Goal: Find specific page/section

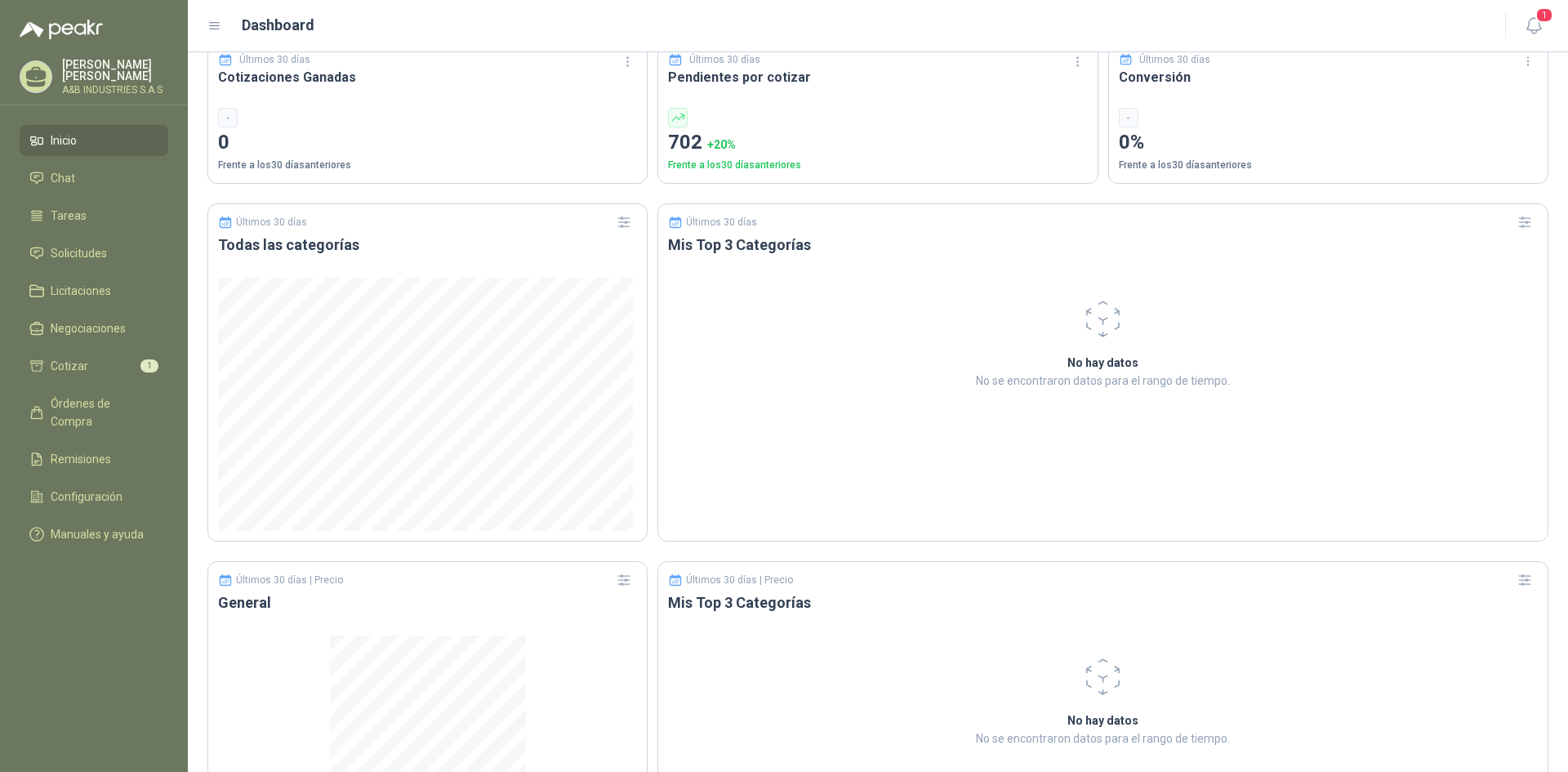
scroll to position [796, 0]
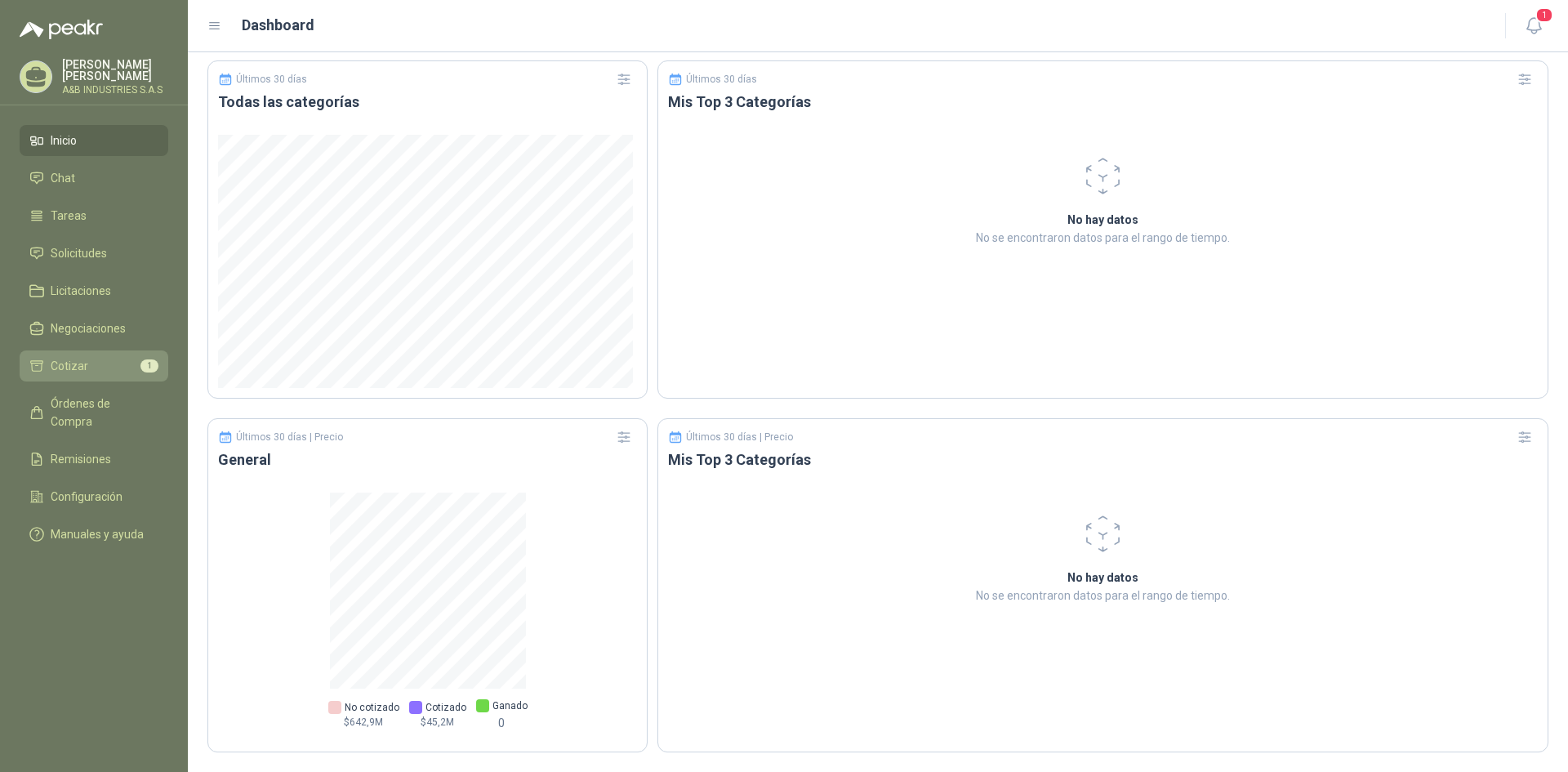
click at [51, 373] on span "Cotizar" at bounding box center [69, 365] width 38 height 18
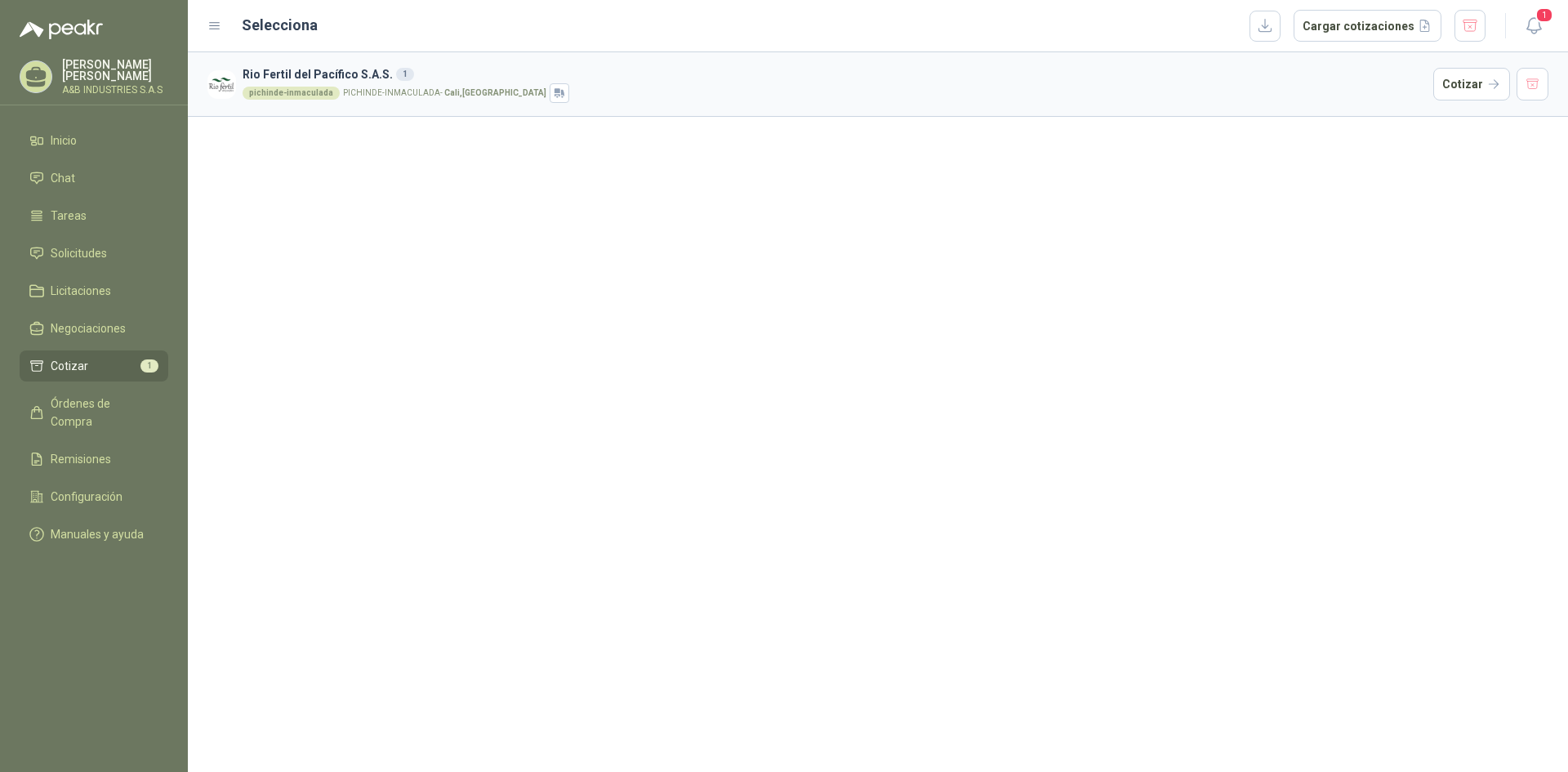
click at [275, 78] on h3 "Rio Fertil del Pacífico S.A.S. 1" at bounding box center [834, 74] width 1184 height 18
click at [99, 276] on link "Licitaciones" at bounding box center [94, 291] width 148 height 31
